Goal: Task Accomplishment & Management: Complete application form

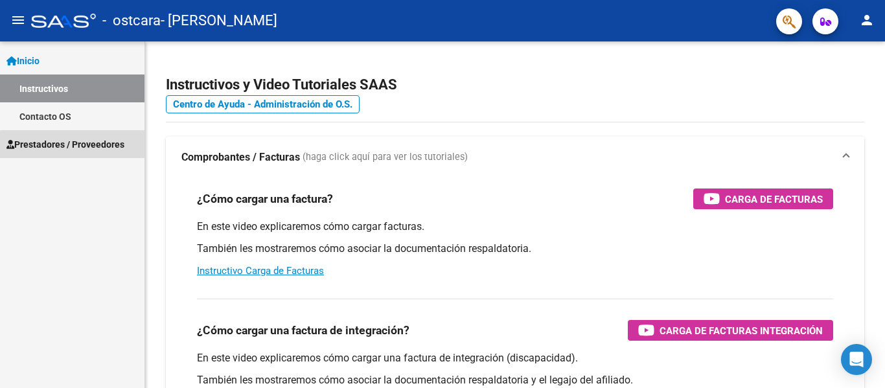
click at [108, 148] on span "Prestadores / Proveedores" at bounding box center [65, 144] width 118 height 14
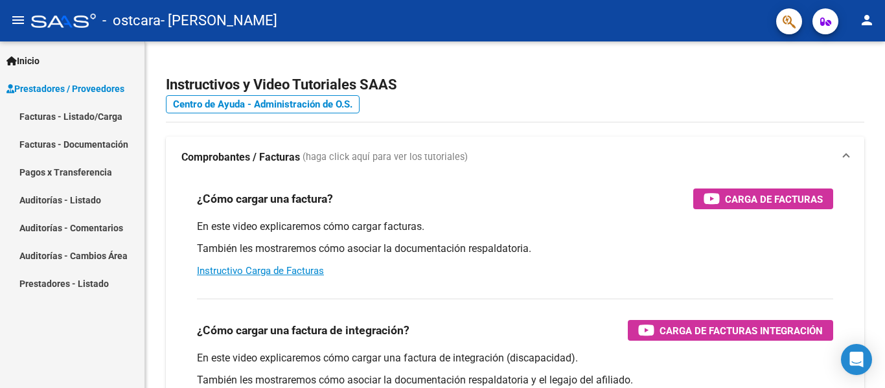
click at [108, 113] on link "Facturas - Listado/Carga" at bounding box center [72, 116] width 144 height 28
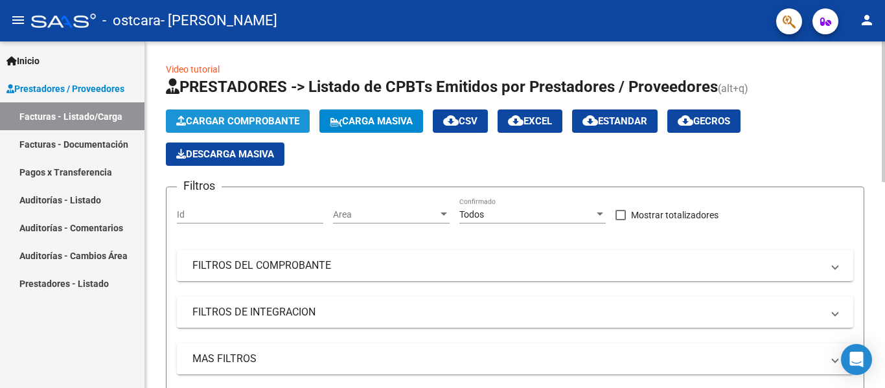
click at [270, 116] on span "Cargar Comprobante" at bounding box center [237, 121] width 123 height 12
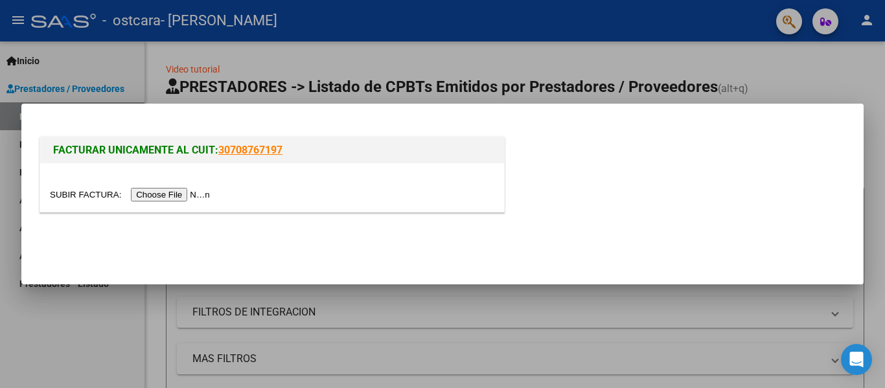
click at [201, 193] on input "file" at bounding box center [132, 195] width 164 height 14
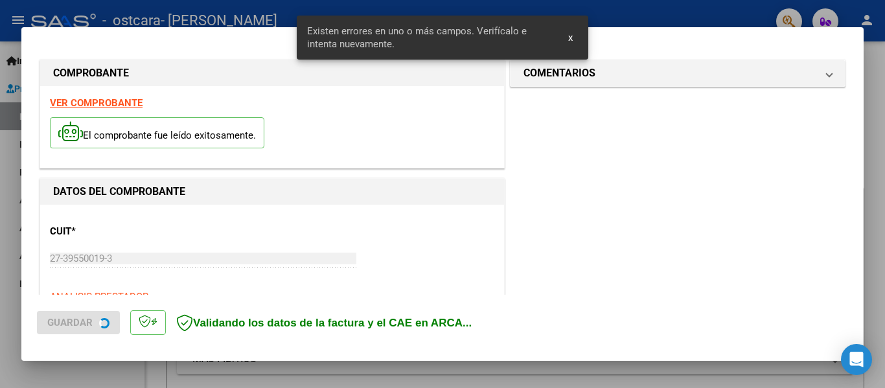
scroll to position [301, 0]
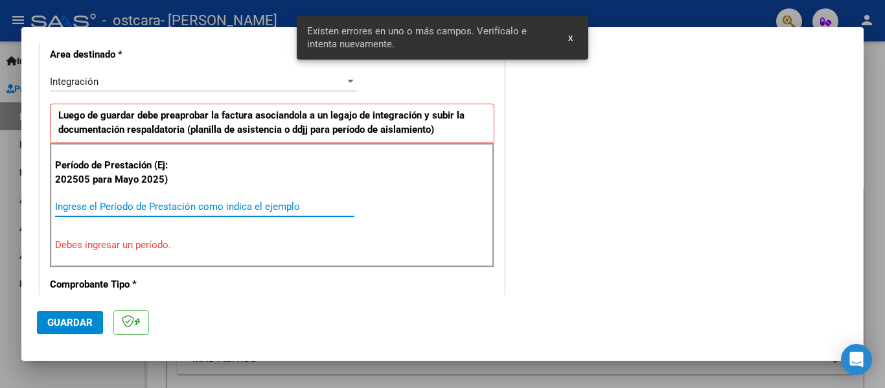
click at [227, 207] on input "Ingrese el Período de Prestación como indica el ejemplo" at bounding box center [204, 207] width 299 height 12
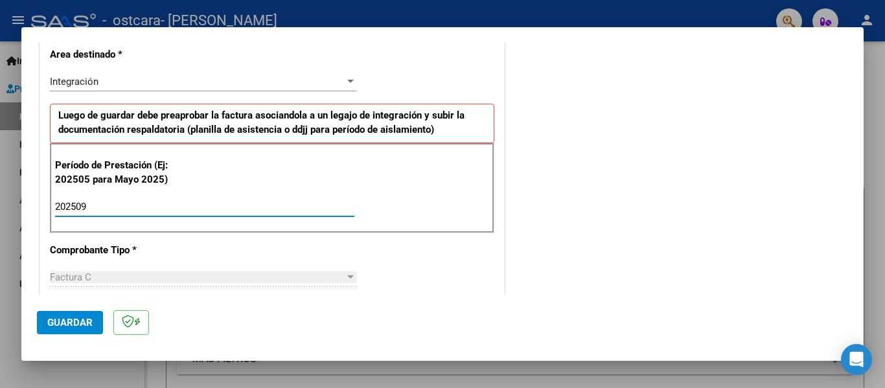
type input "202509"
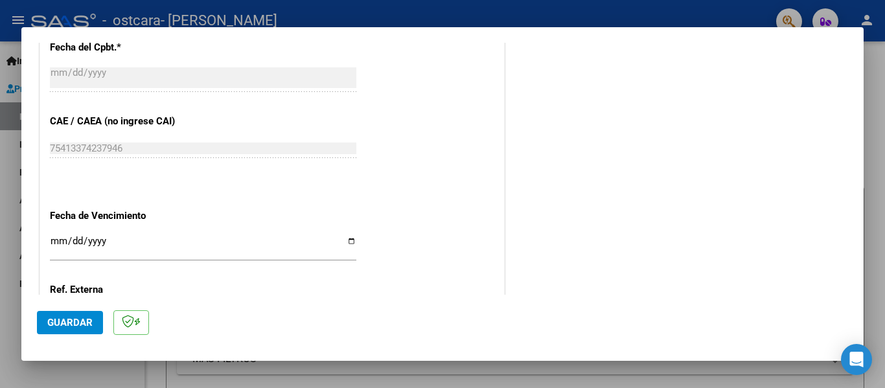
scroll to position [888, 0]
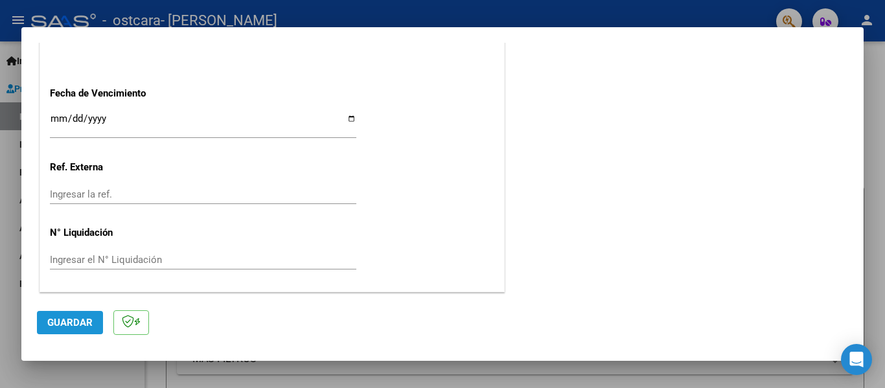
click at [82, 320] on span "Guardar" at bounding box center [69, 323] width 45 height 12
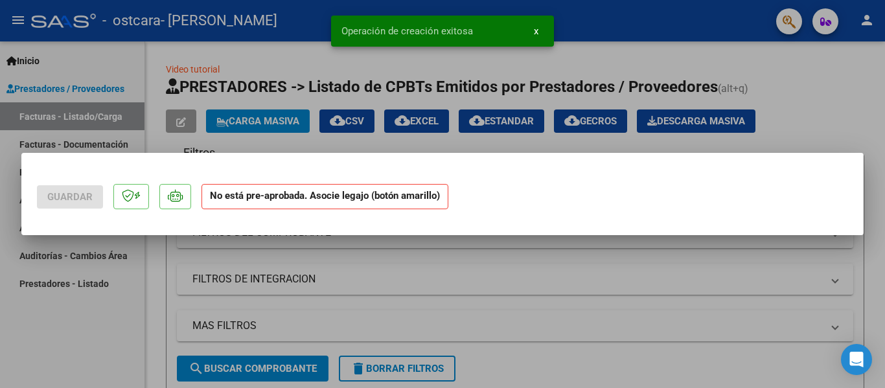
scroll to position [0, 0]
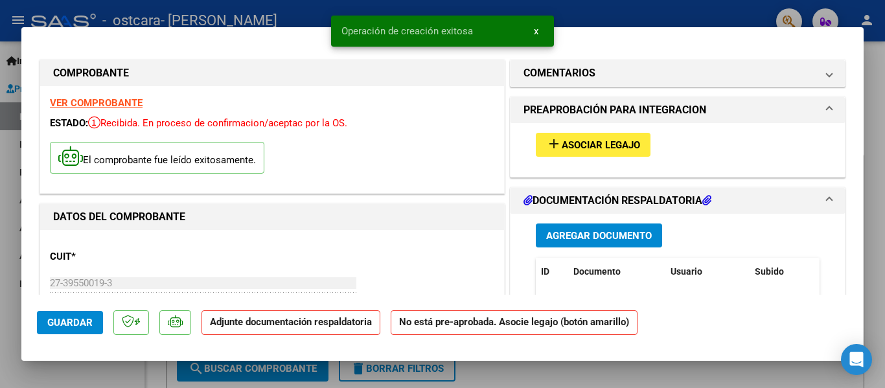
click at [608, 141] on span "Asociar Legajo" at bounding box center [601, 145] width 78 height 12
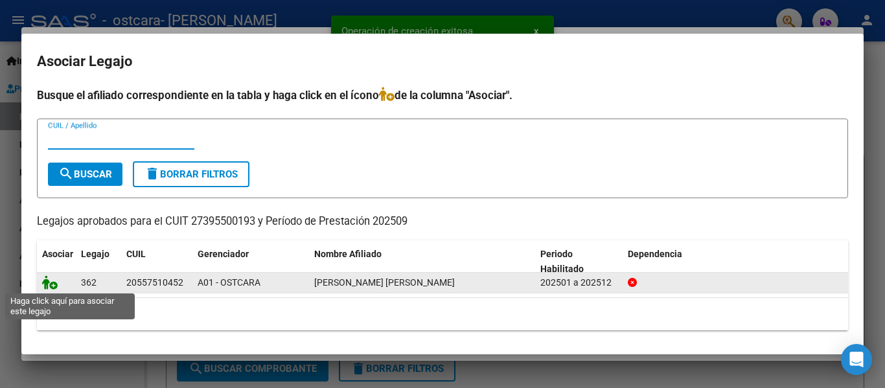
click at [49, 288] on icon at bounding box center [50, 282] width 16 height 14
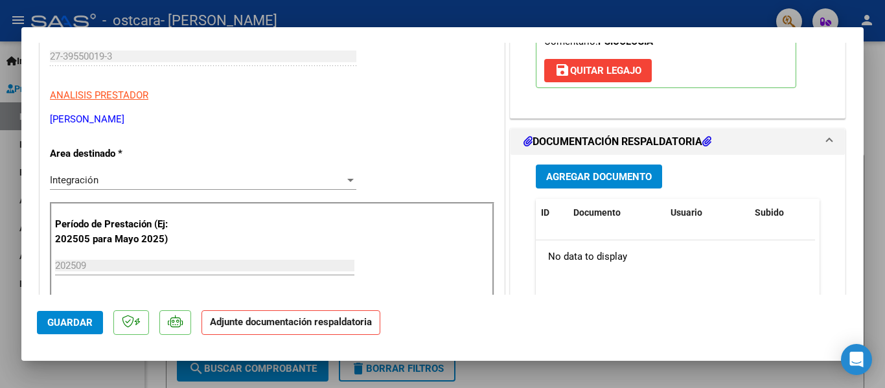
scroll to position [247, 0]
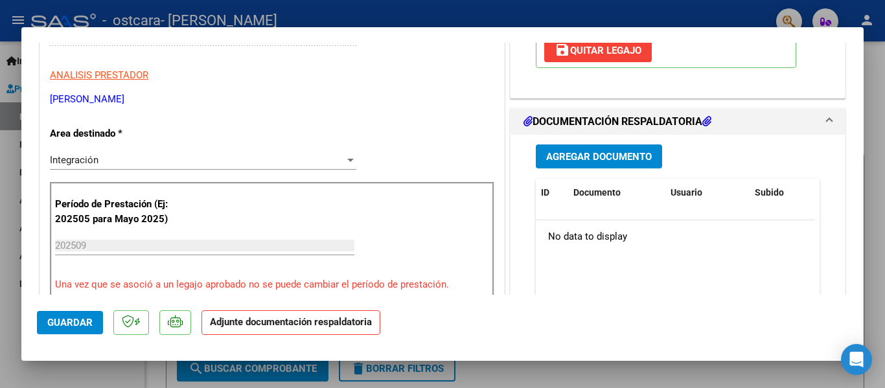
click at [606, 159] on span "Agregar Documento" at bounding box center [599, 157] width 106 height 12
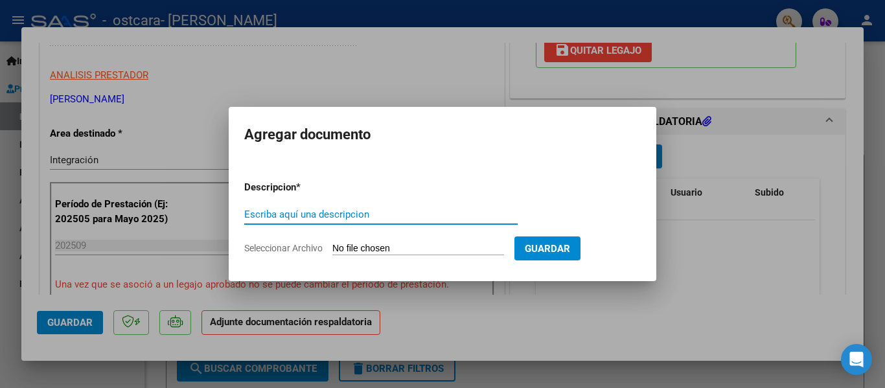
click at [418, 253] on input "Seleccionar Archivo" at bounding box center [418, 249] width 172 height 12
type input "C:\fakepath\Planilla [PERSON_NAME] sept.pdf"
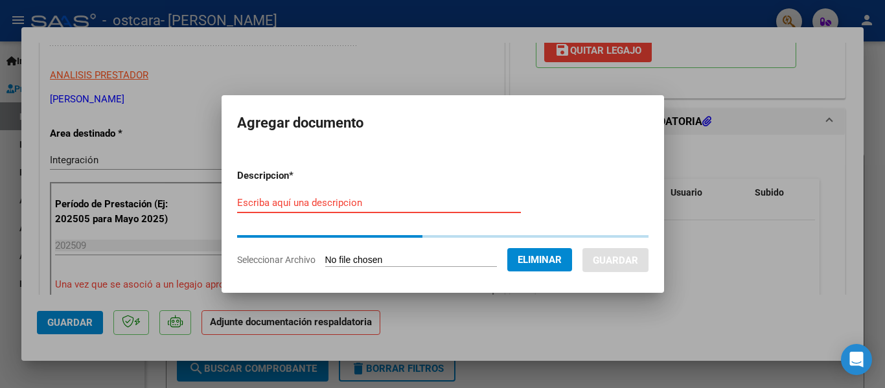
click at [328, 203] on form "Descripcion * Escriba aquí una descripcion Seleccionar Archivo Eliminar Guardar" at bounding box center [442, 218] width 411 height 118
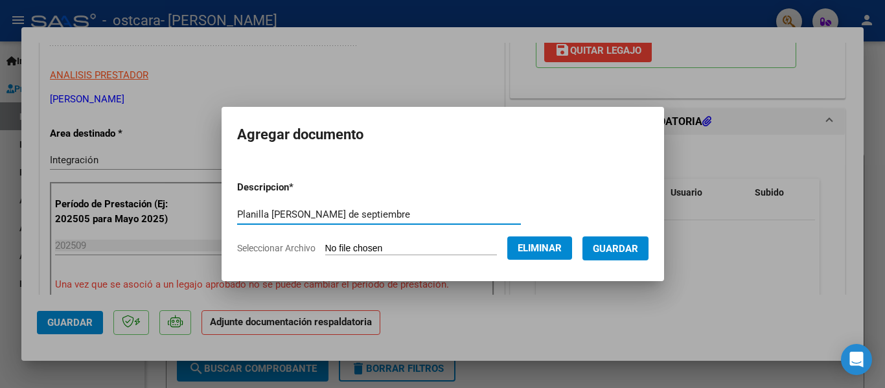
type input "Planilla [PERSON_NAME] de septiembre"
click at [629, 242] on span "Guardar" at bounding box center [615, 248] width 45 height 12
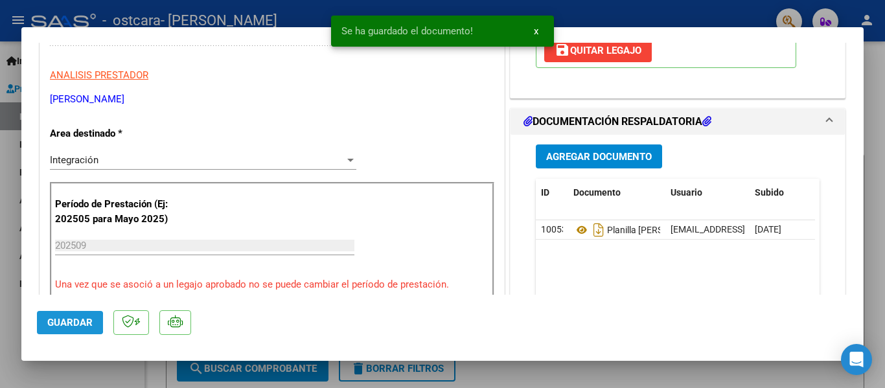
click at [59, 323] on span "Guardar" at bounding box center [69, 323] width 45 height 12
click at [876, 214] on div at bounding box center [442, 194] width 885 height 388
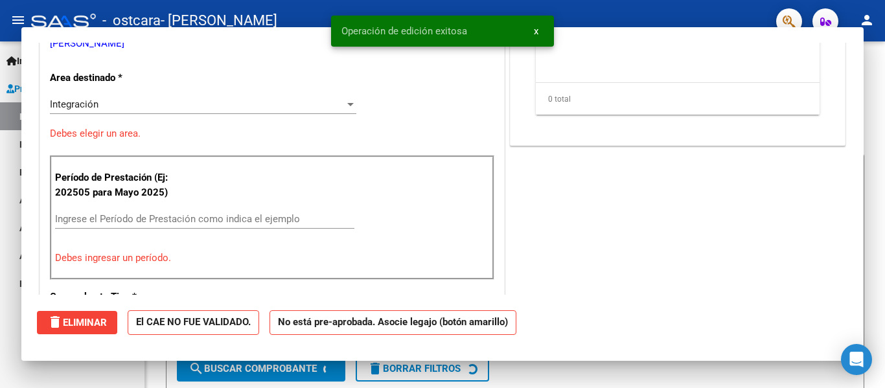
scroll to position [0, 0]
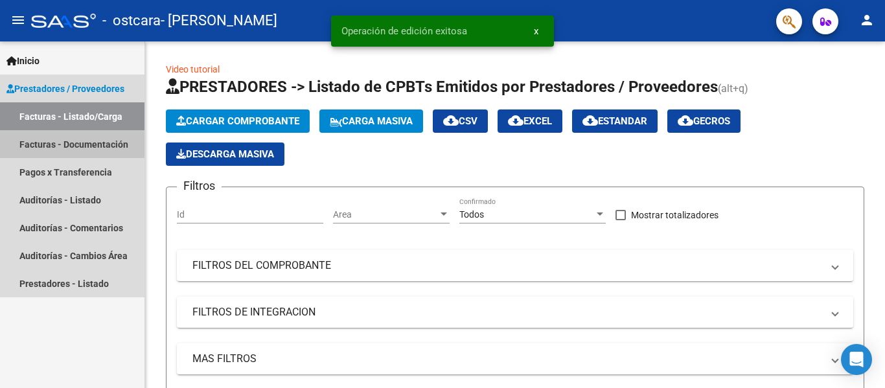
click at [98, 150] on link "Facturas - Documentación" at bounding box center [72, 144] width 144 height 28
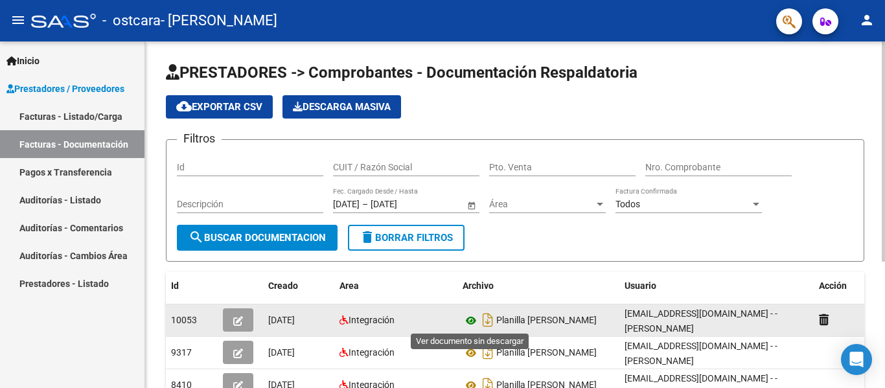
click at [474, 320] on icon at bounding box center [470, 321] width 17 height 16
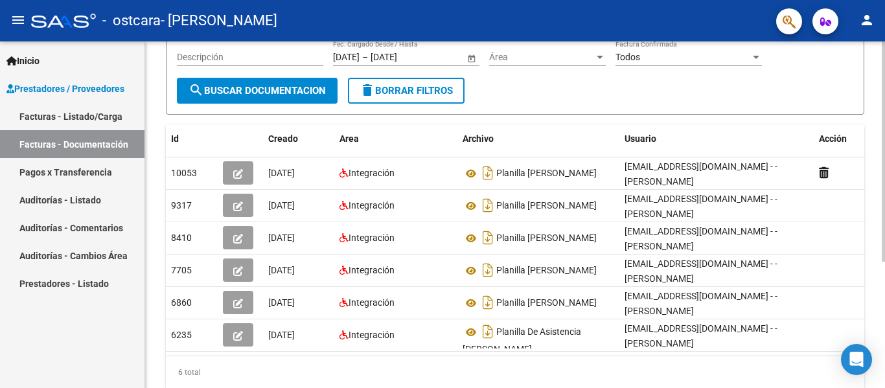
scroll to position [158, 0]
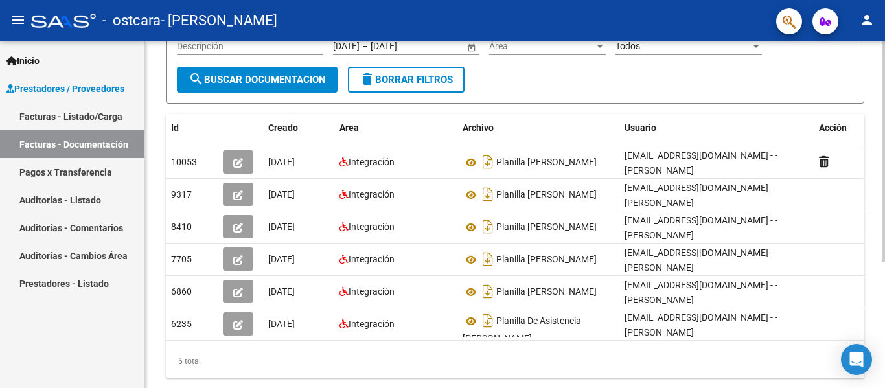
click at [884, 249] on div at bounding box center [883, 257] width 3 height 220
